Goal: Transaction & Acquisition: Purchase product/service

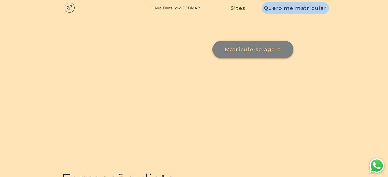
click at [212, 58] on button "Matricule-se agora" at bounding box center [253, 50] width 83 height 18
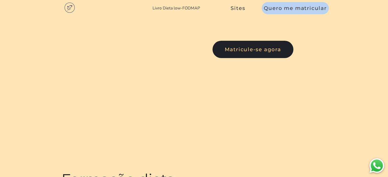
click at [187, 6] on link "Livro Dieta low-FODMAP" at bounding box center [176, 8] width 47 height 6
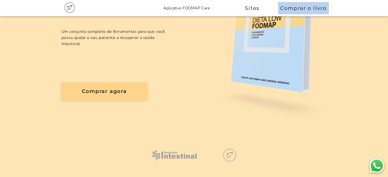
scroll to position [100, 0]
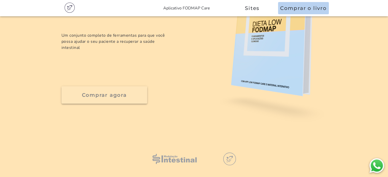
click at [0, 0] on slot "Comprar agora" at bounding box center [0, 0] width 0 height 0
